Goal: Information Seeking & Learning: Check status

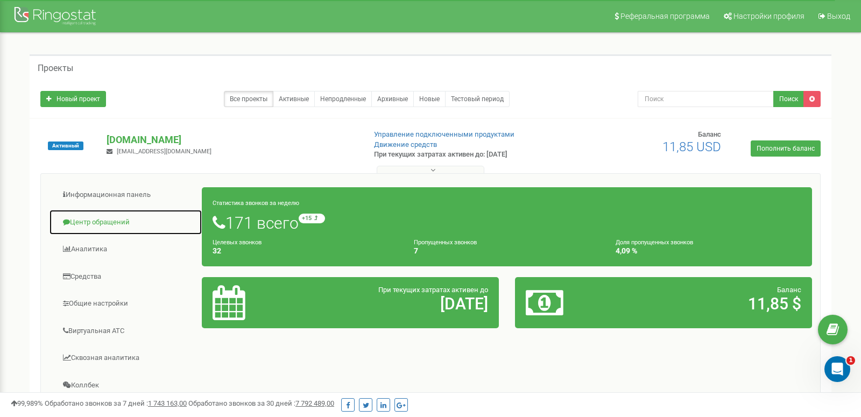
click at [91, 226] on link "Центр обращений" at bounding box center [125, 222] width 153 height 26
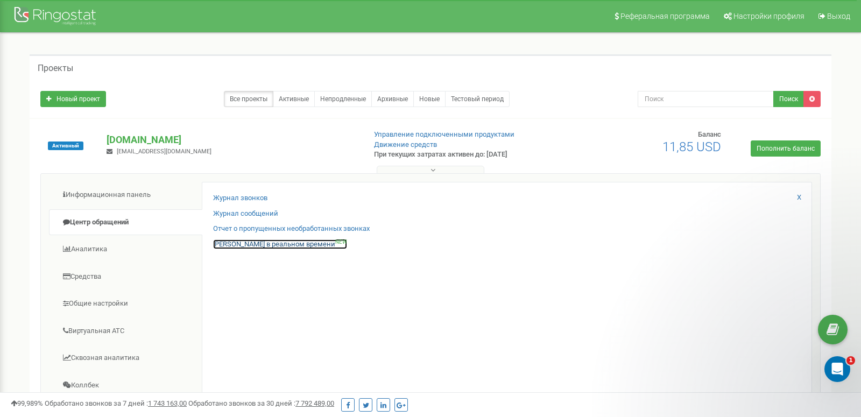
click at [239, 245] on link "[PERSON_NAME] в реальном времени NEW" at bounding box center [280, 244] width 134 height 10
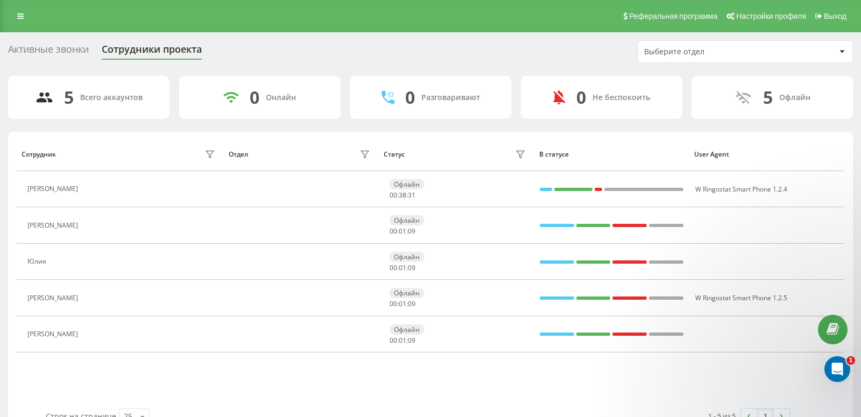
click at [107, 389] on div "Сотрудник Отдел Статус В статусе User Agent Дмитро Офлайн 00 : 38 : 31 W Ringos…" at bounding box center [430, 272] width 827 height 271
click at [41, 50] on div "Активные звонки" at bounding box center [48, 52] width 81 height 17
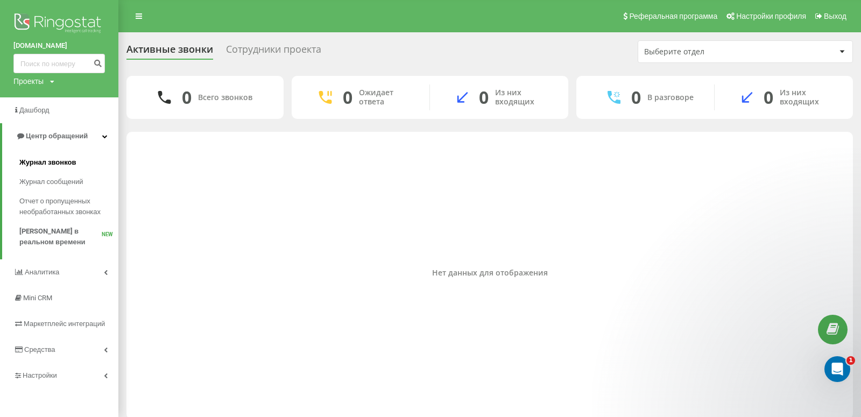
click at [47, 164] on span "Журнал звонков" at bounding box center [47, 162] width 56 height 11
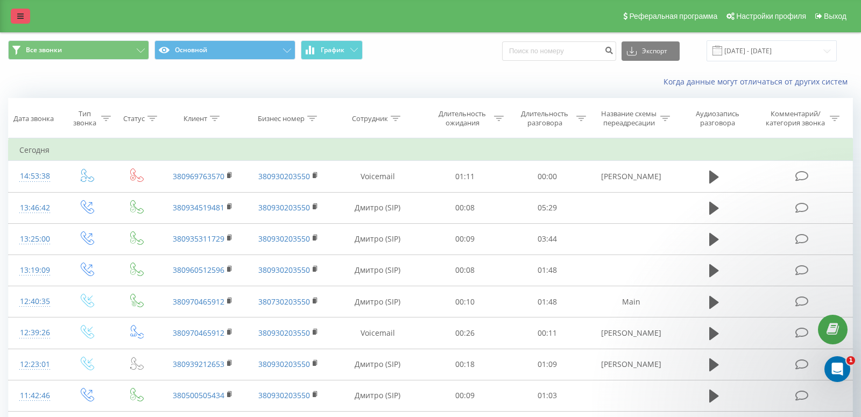
click at [23, 18] on icon at bounding box center [20, 16] width 6 height 8
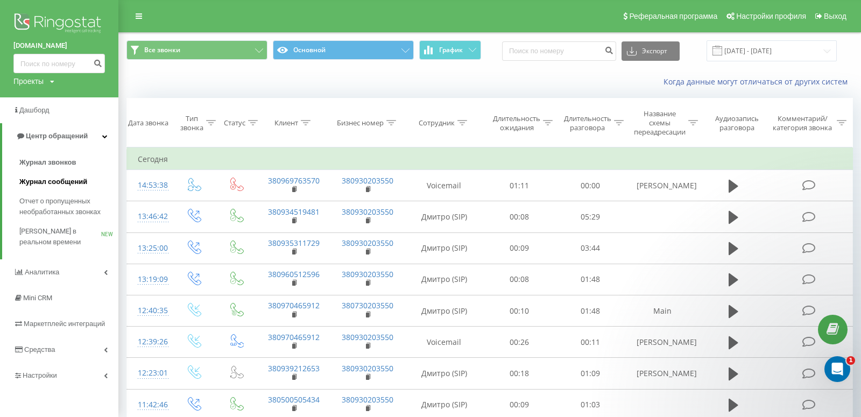
click at [66, 185] on span "Журнал сообщений" at bounding box center [53, 181] width 68 height 11
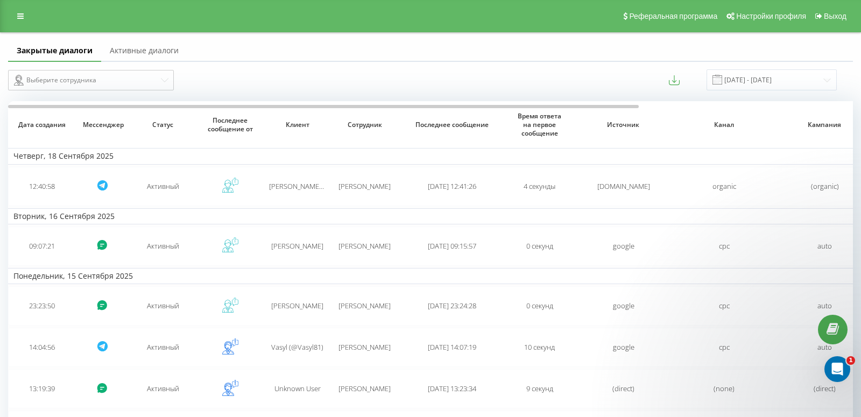
click at [135, 49] on link "Активные диалоги" at bounding box center [144, 51] width 86 height 22
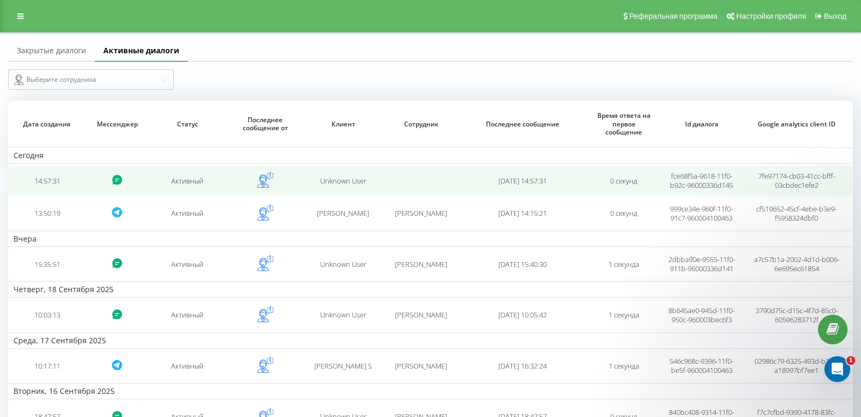
click at [172, 184] on td "Активный" at bounding box center [187, 181] width 78 height 30
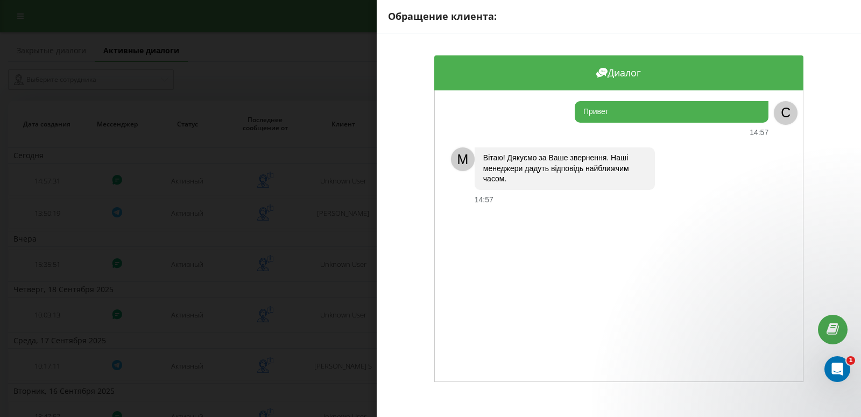
click at [328, 256] on div "Обращение клиента: Диалог Привет 14:57 C M [PERSON_NAME]! Дякуємо за Ваше зверн…" at bounding box center [430, 208] width 861 height 417
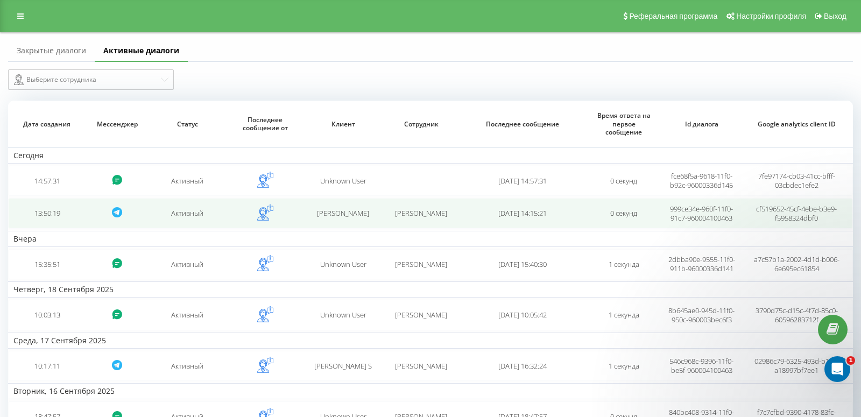
click at [334, 222] on td "[PERSON_NAME]" at bounding box center [343, 213] width 78 height 30
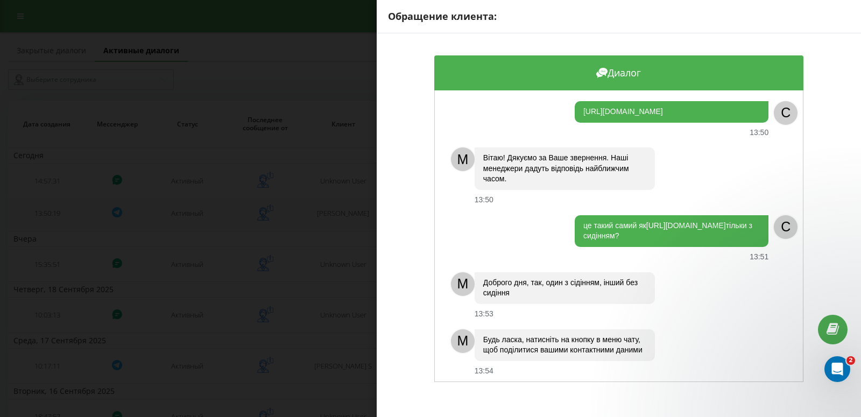
click at [334, 222] on div "Обращение клиента: Диалог https://kaplya.com.ua/bezobodkovyy-podvesnoy-unitaz-a…" at bounding box center [430, 208] width 861 height 417
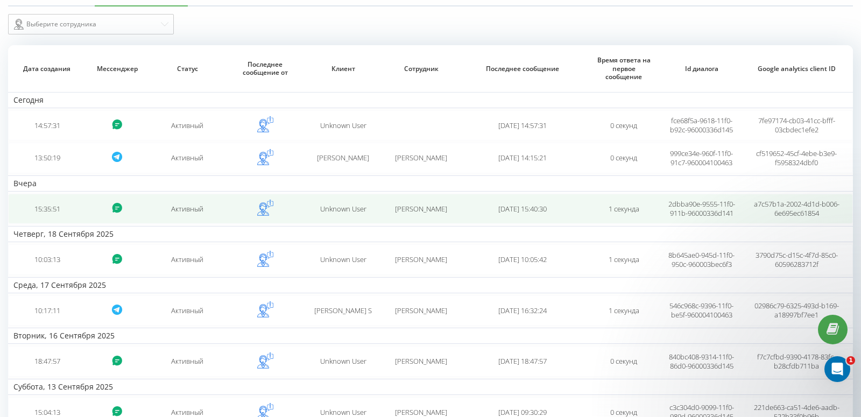
scroll to position [56, 0]
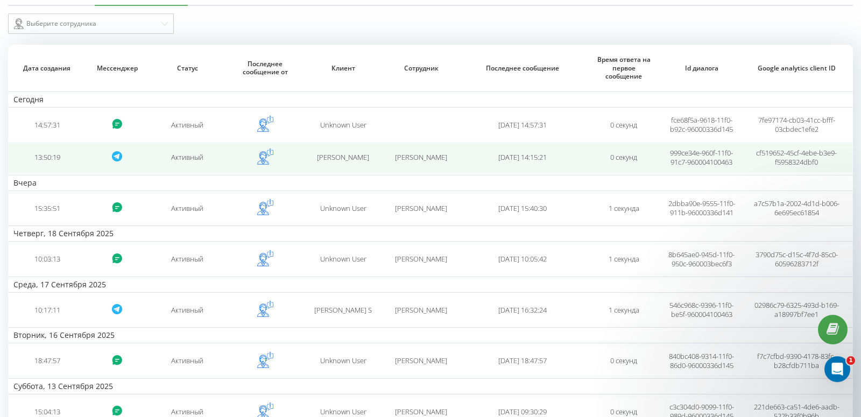
click at [341, 162] on td "robert" at bounding box center [343, 157] width 78 height 30
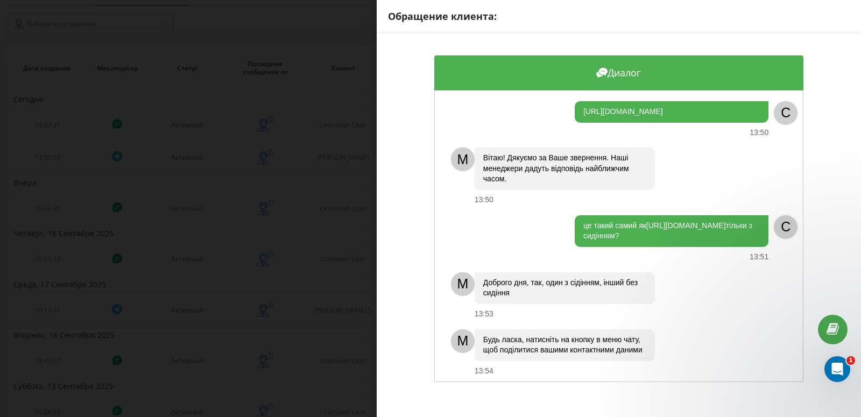
click at [185, 289] on div "Обращение клиента: Диалог https://kaplya.com.ua/bezobodkovyy-podvesnoy-unitaz-a…" at bounding box center [430, 208] width 861 height 417
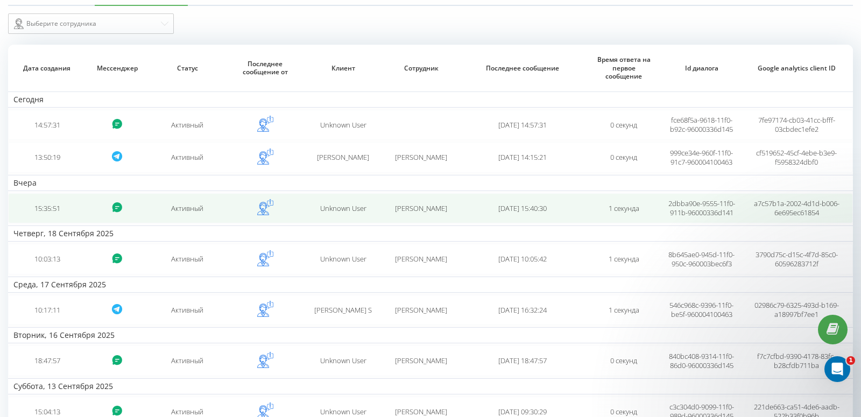
click at [332, 213] on span "Unknown User" at bounding box center [343, 208] width 46 height 10
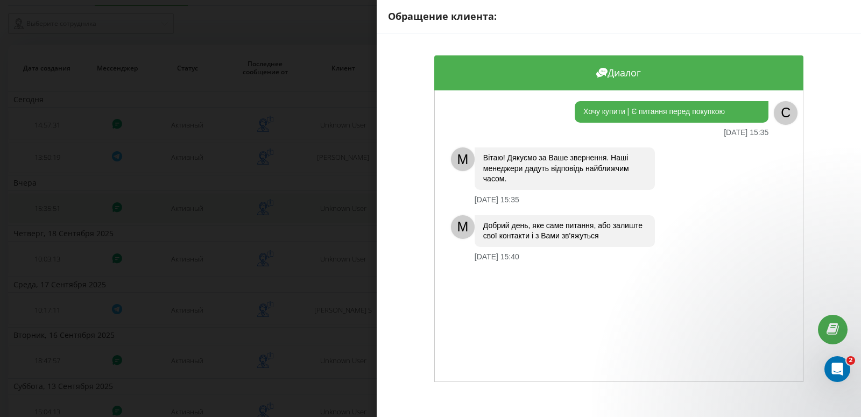
click at [332, 214] on div "Обращение клиента: Диалог Хочу купити | Є питання перед покупкою 19.09.2025 15:…" at bounding box center [430, 208] width 861 height 417
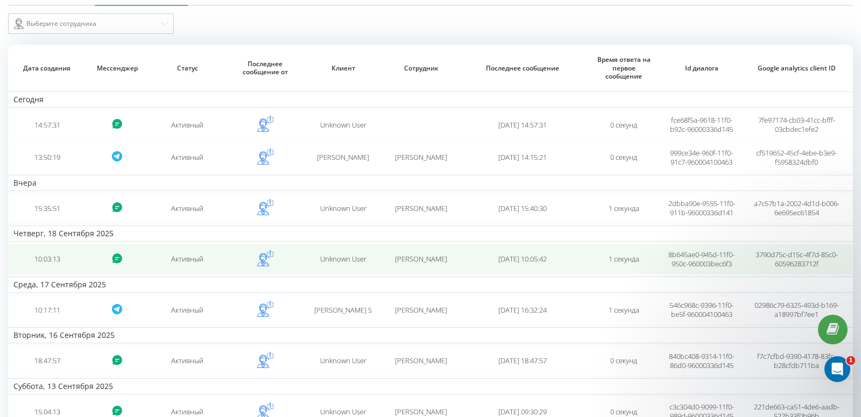
click at [196, 268] on td "Активный" at bounding box center [187, 259] width 78 height 30
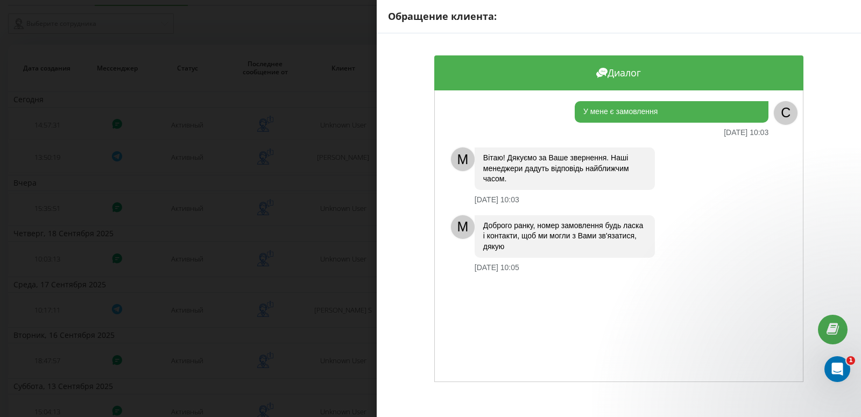
click at [172, 271] on div "Обращение клиента: Диалог У мене є замовлення 18.09.2025 10:03 C M Вітаю! Дякує…" at bounding box center [430, 208] width 861 height 417
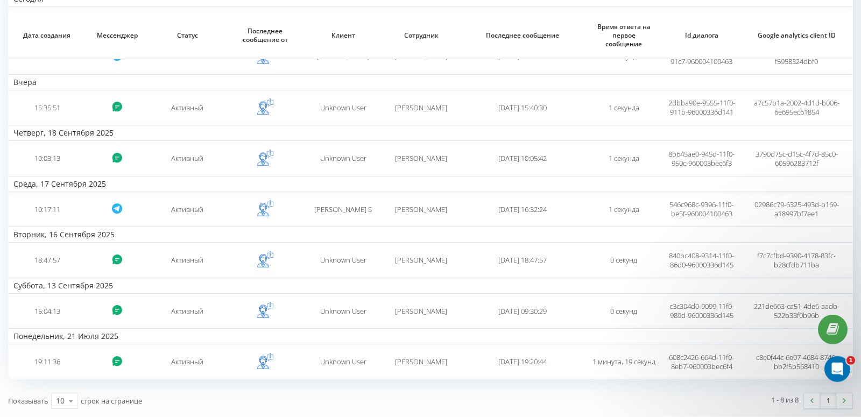
scroll to position [169, 0]
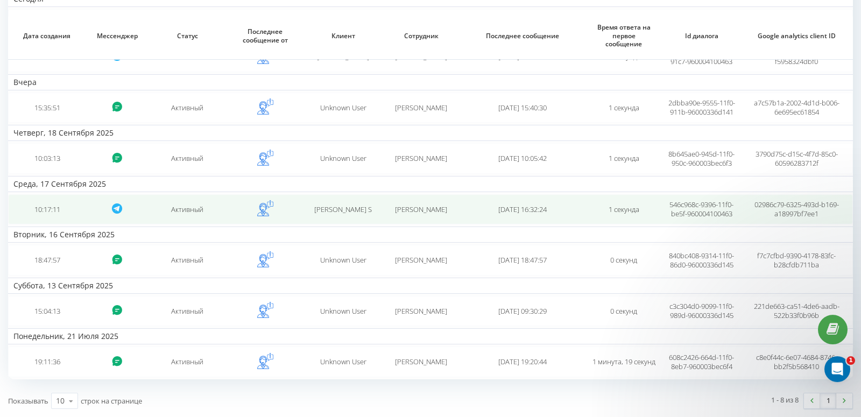
click at [199, 223] on td "Активный" at bounding box center [187, 209] width 78 height 30
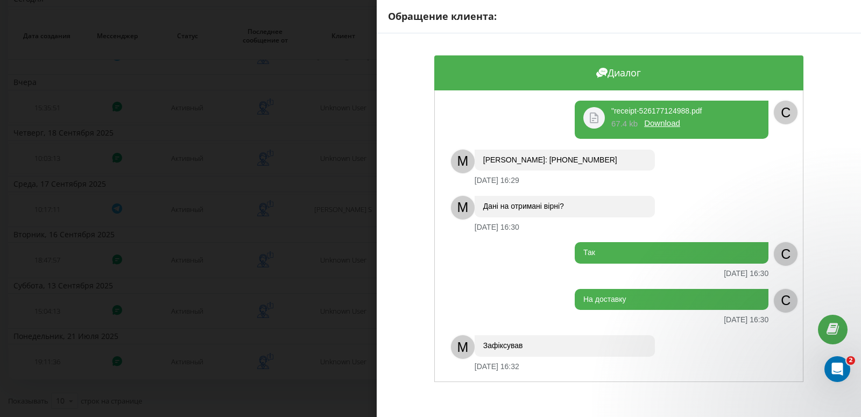
scroll to position [2254, 0]
click at [346, 256] on div "Обращение клиента: Диалог M Вітаю! Дякуємо за Ваше звернення. Наші менеджери да…" at bounding box center [430, 208] width 861 height 417
